Goal: Information Seeking & Learning: Check status

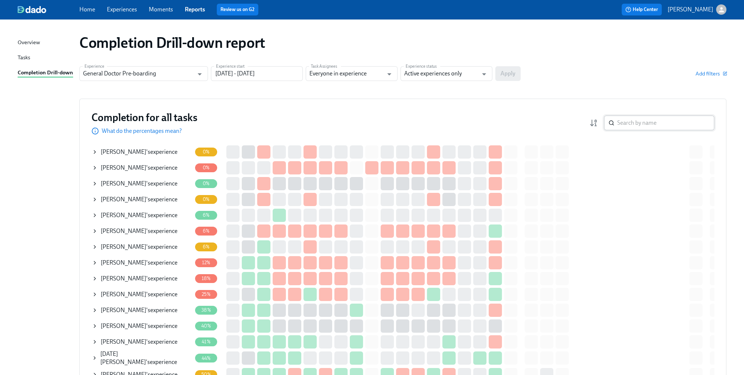
click at [649, 121] on input "search" at bounding box center [665, 122] width 97 height 15
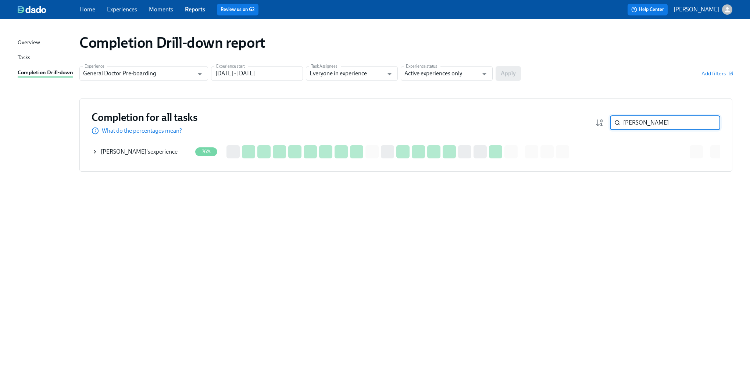
type input "[PERSON_NAME]"
click at [99, 151] on div "[PERSON_NAME] 's experience" at bounding box center [142, 151] width 100 height 15
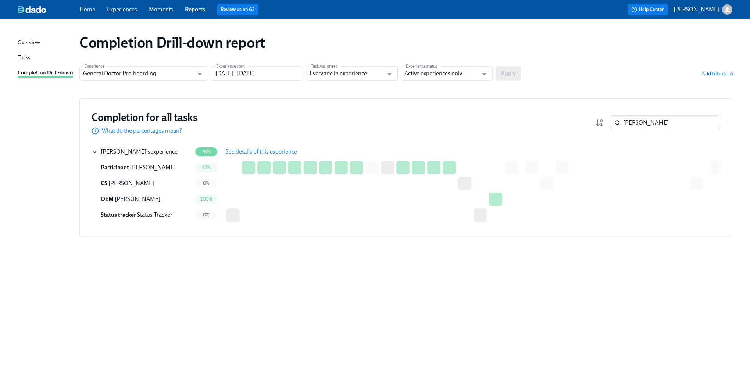
click at [265, 153] on span "See details of this experience" at bounding box center [261, 151] width 71 height 7
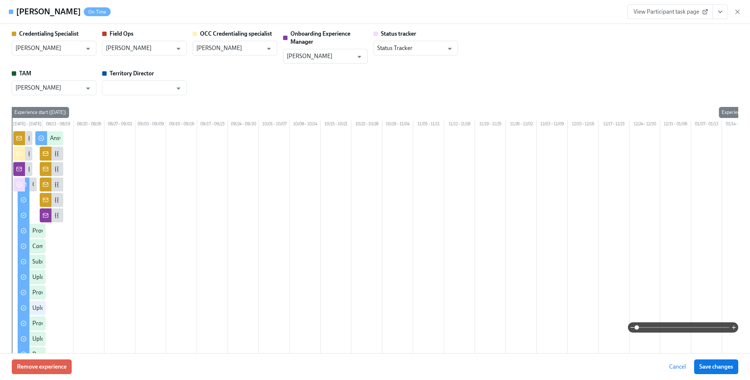
type input "[PERSON_NAME]"
type input "Status Tracker"
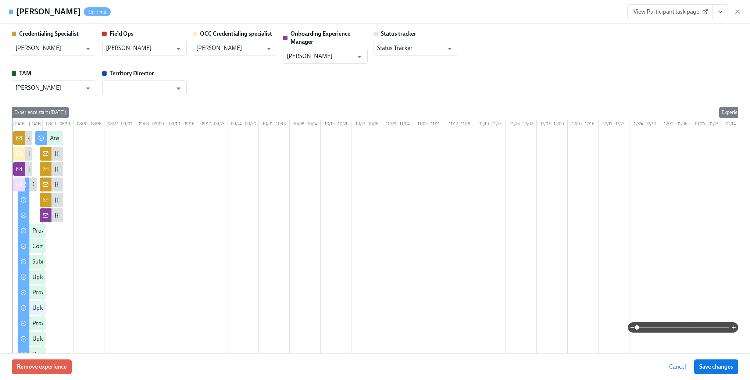
type input "[PERSON_NAME]"
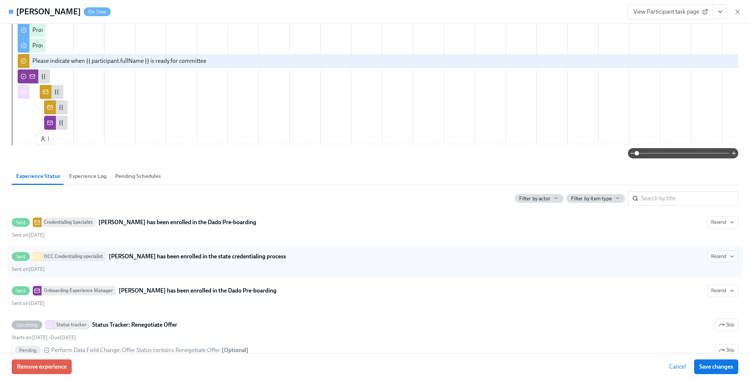
scroll to position [441, 0]
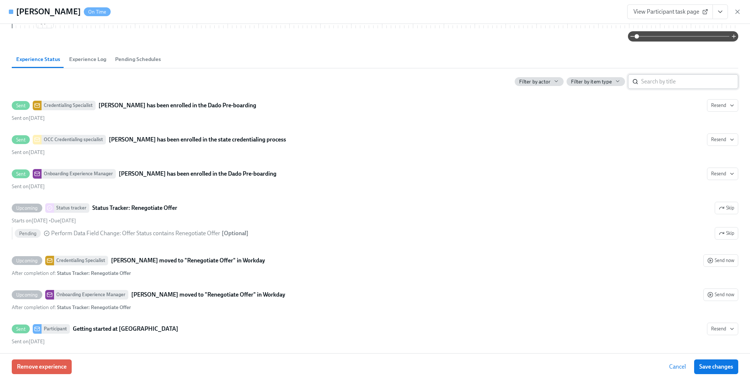
click at [679, 89] on input "search" at bounding box center [689, 81] width 97 height 15
type input "disclo"
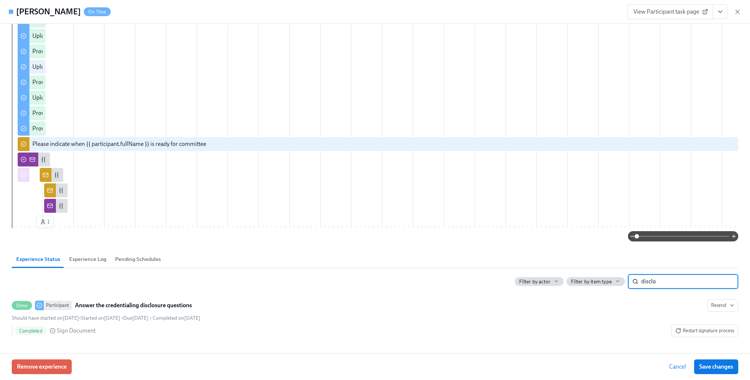
click at [719, 283] on input "disclo" at bounding box center [689, 281] width 97 height 15
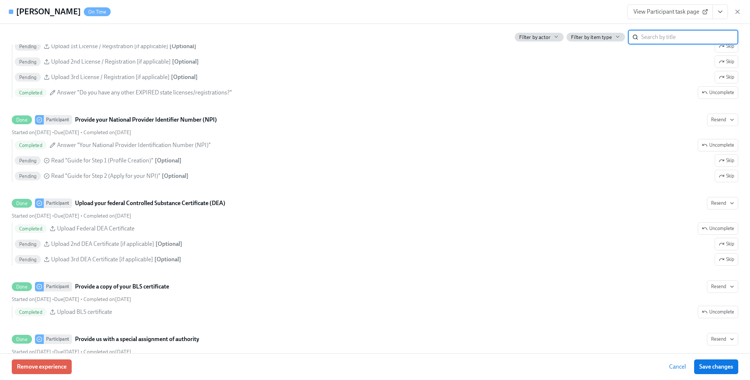
scroll to position [1507, 0]
